Goal: Find specific page/section: Find specific page/section

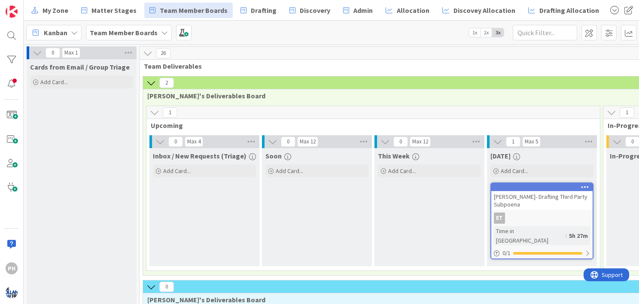
click at [151, 77] on button at bounding box center [151, 82] width 11 height 11
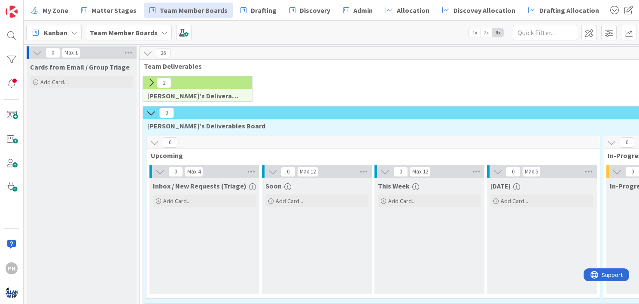
scroll to position [10, 0]
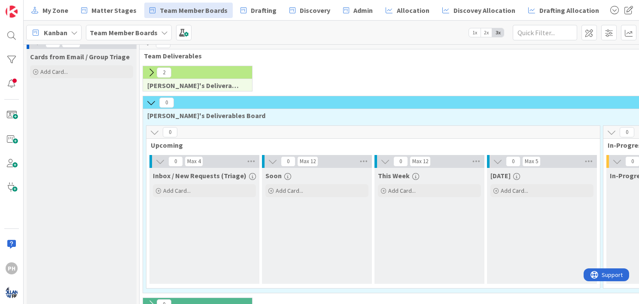
click at [152, 129] on icon at bounding box center [154, 131] width 9 height 9
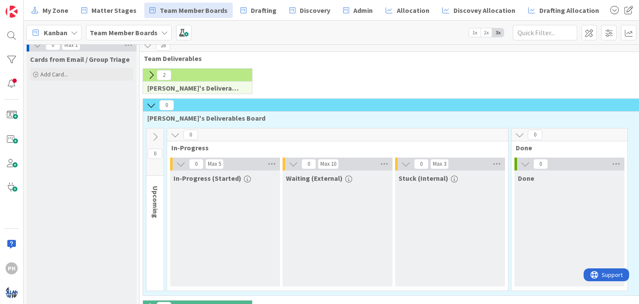
scroll to position [7, 0]
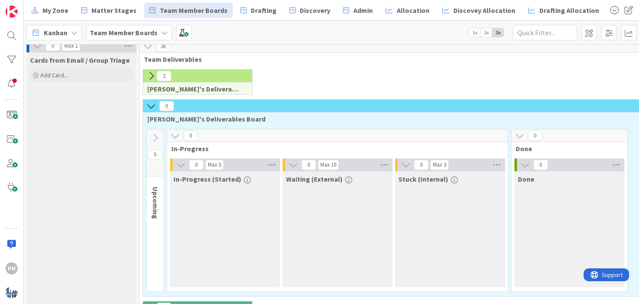
click at [176, 132] on icon at bounding box center [174, 135] width 9 height 9
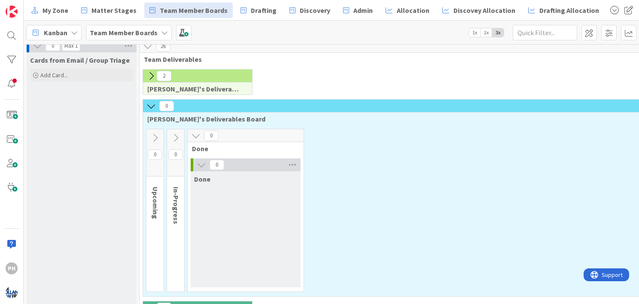
click at [176, 133] on icon at bounding box center [175, 137] width 9 height 9
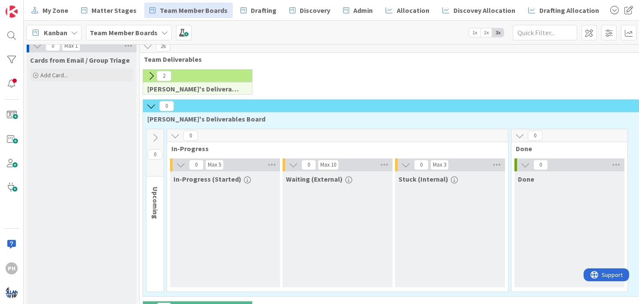
click at [153, 102] on icon at bounding box center [150, 105] width 9 height 9
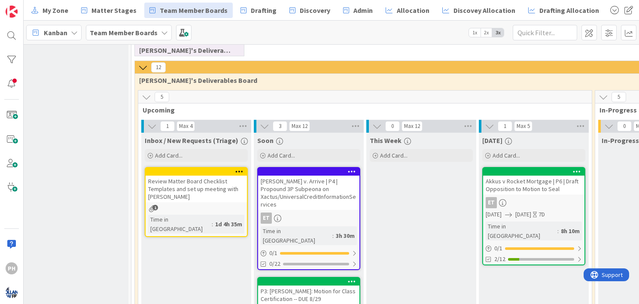
scroll to position [135, 8]
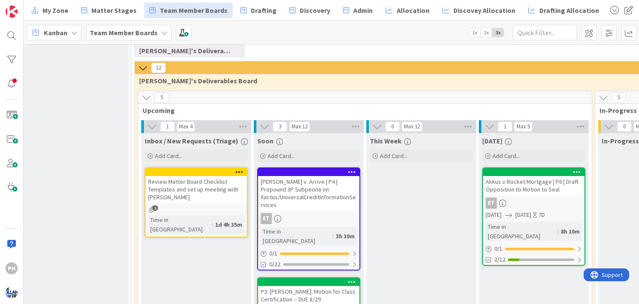
click at [143, 63] on icon at bounding box center [142, 67] width 9 height 9
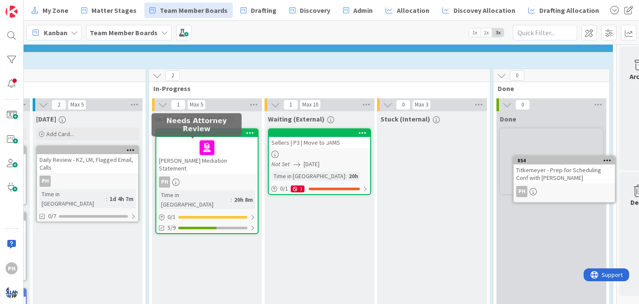
scroll to position [187, 486]
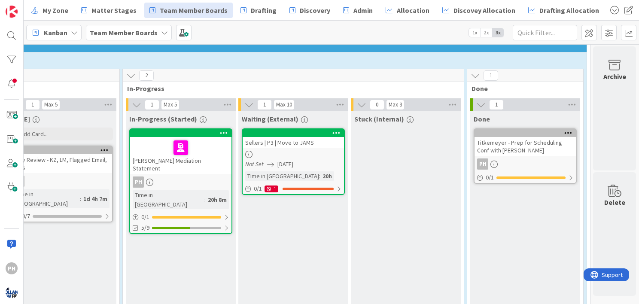
click at [518, 148] on div "Titkemeyer - Prep for Scheduling Conf with [PERSON_NAME]" at bounding box center [524, 146] width 101 height 19
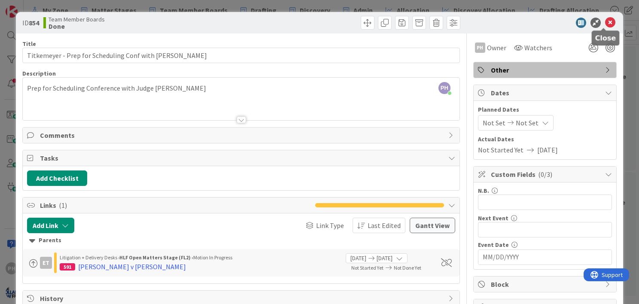
click at [605, 19] on icon at bounding box center [610, 23] width 10 height 10
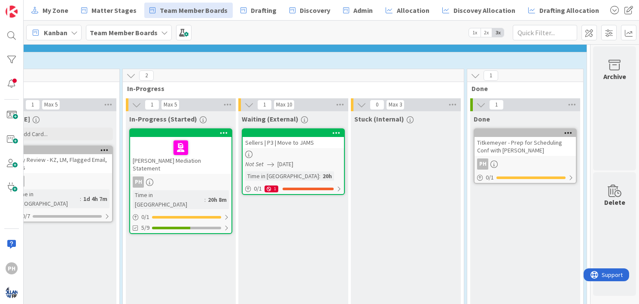
click at [518, 161] on div "PH" at bounding box center [524, 163] width 101 height 11
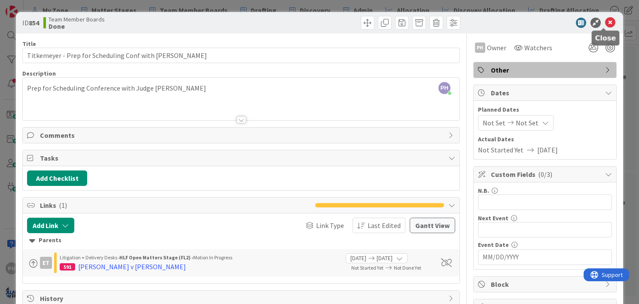
click at [605, 21] on icon at bounding box center [610, 23] width 10 height 10
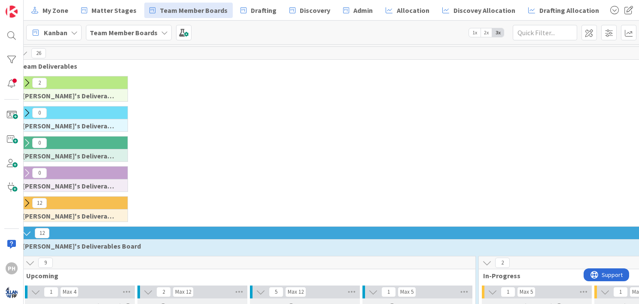
scroll to position [0, 124]
